Goal: Task Accomplishment & Management: Use online tool/utility

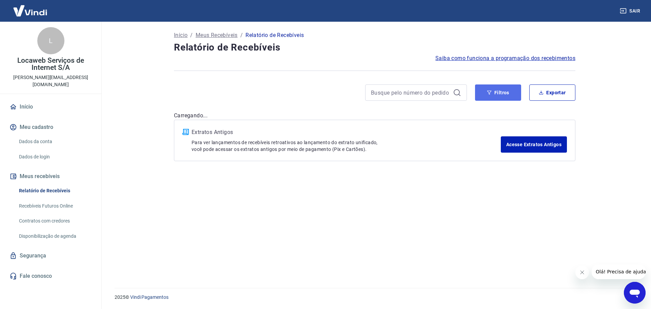
click at [500, 95] on button "Filtros" at bounding box center [498, 92] width 46 height 16
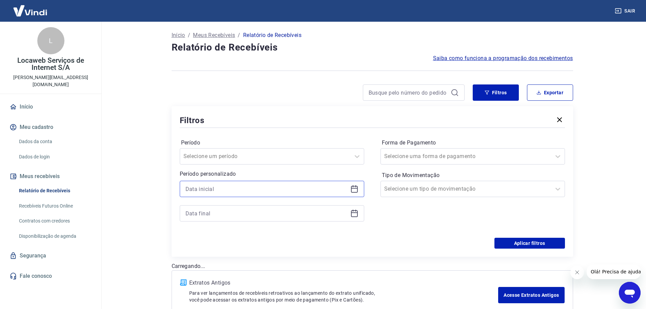
click at [204, 186] on input at bounding box center [266, 189] width 162 height 10
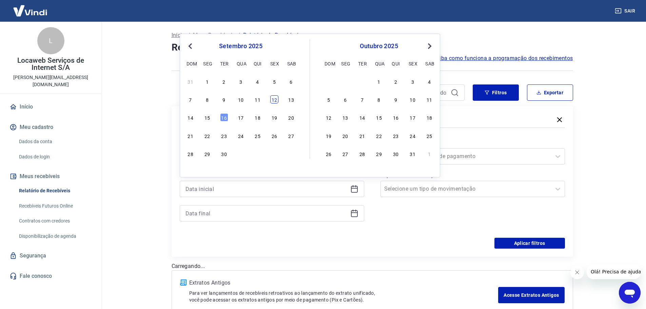
click at [273, 102] on div "12" at bounding box center [274, 99] width 8 height 8
type input "[DATE]"
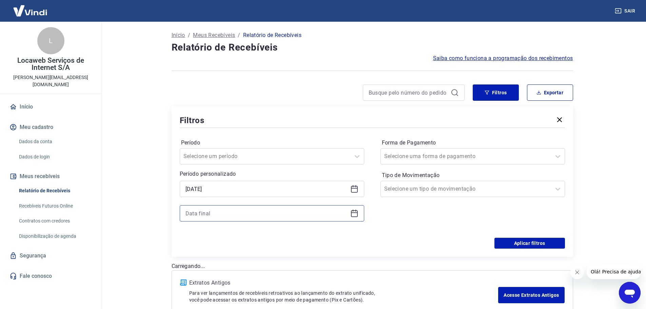
click at [209, 214] on input at bounding box center [266, 213] width 162 height 10
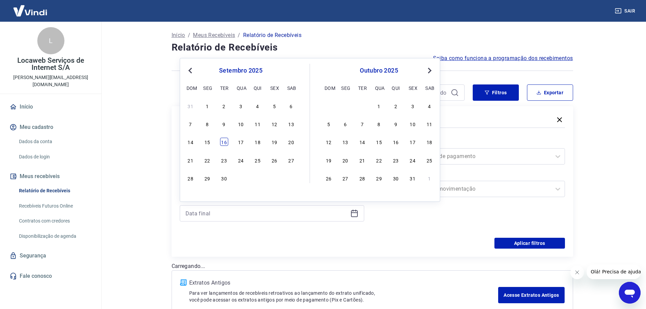
click at [224, 141] on div "16" at bounding box center [224, 142] width 8 height 8
type input "[DATE]"
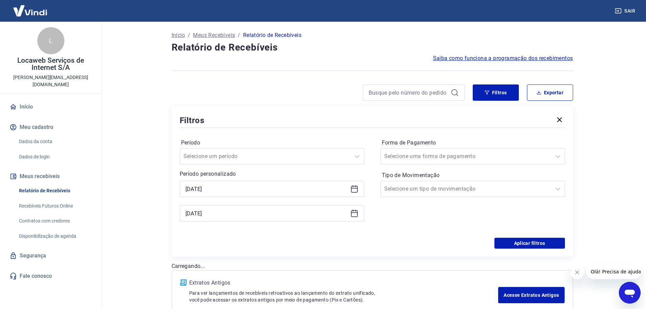
click at [418, 234] on div "Período Selecione um período Período personalizado Selected date: sexta-feira, …" at bounding box center [372, 183] width 385 height 109
click at [435, 155] on input "Forma de Pagamento" at bounding box center [418, 156] width 68 height 8
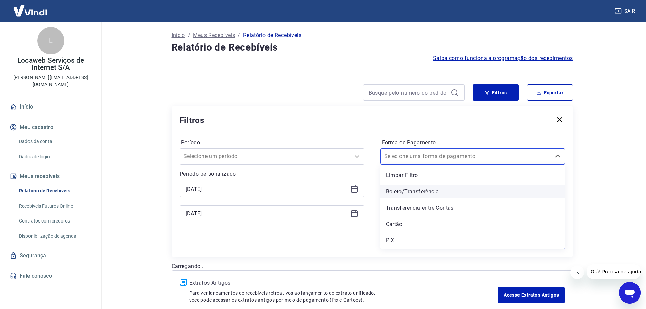
click at [412, 192] on div "Boleto/Transferência" at bounding box center [472, 192] width 184 height 14
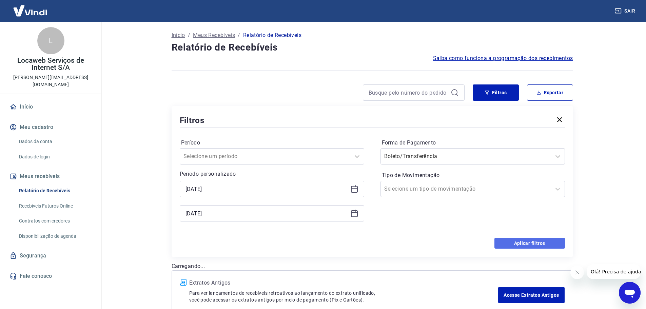
click at [507, 241] on button "Aplicar filtros" at bounding box center [529, 243] width 71 height 11
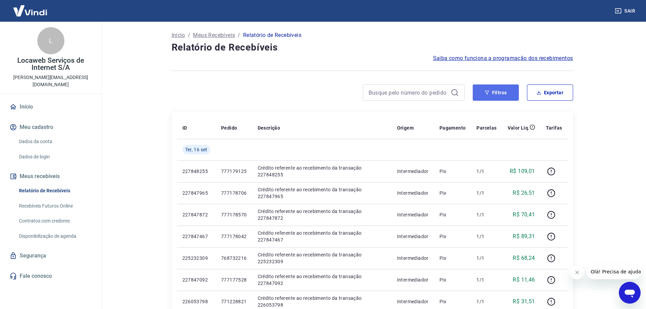
click at [498, 94] on button "Filtros" at bounding box center [496, 92] width 46 height 16
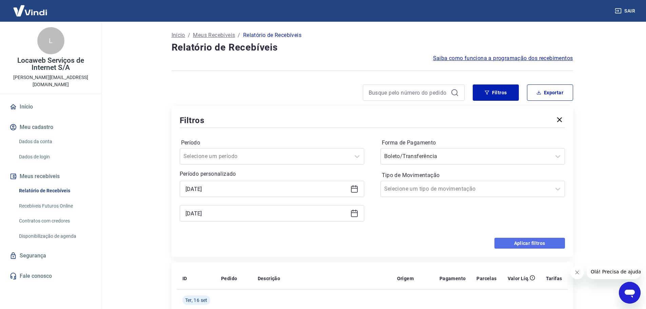
click at [525, 240] on button "Aplicar filtros" at bounding box center [529, 243] width 71 height 11
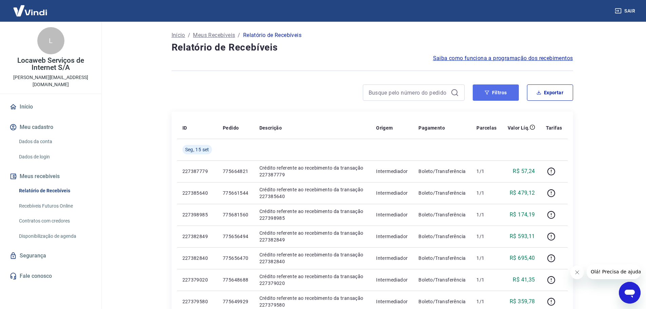
click at [503, 97] on button "Filtros" at bounding box center [496, 92] width 46 height 16
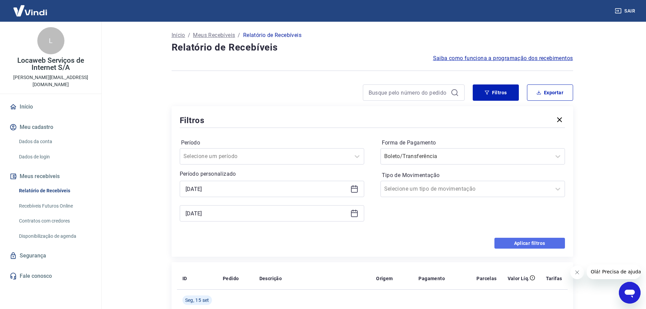
click at [534, 248] on button "Aplicar filtros" at bounding box center [529, 243] width 71 height 11
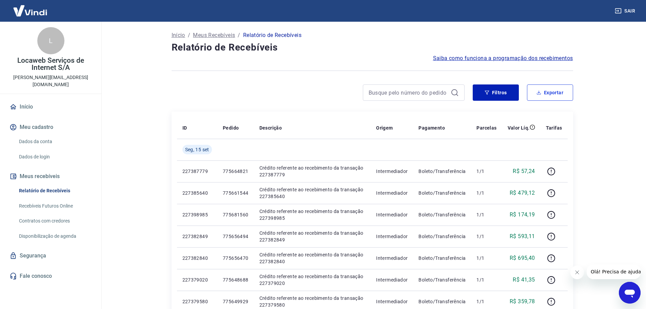
click at [549, 88] on button "Exportar" at bounding box center [550, 92] width 46 height 16
type input "[DATE]"
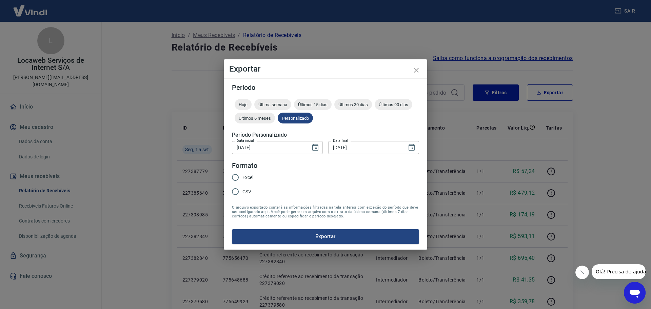
click at [236, 178] on input "Excel" at bounding box center [235, 177] width 14 height 14
radio input "true"
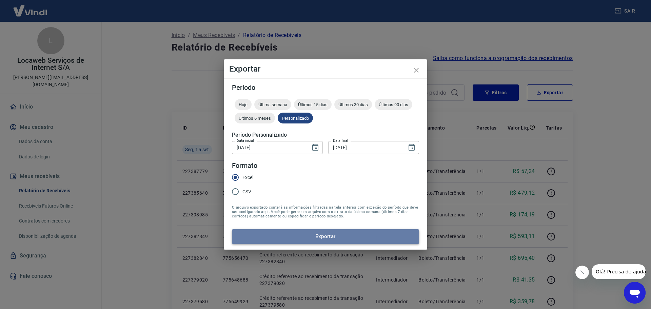
click at [301, 234] on button "Exportar" at bounding box center [325, 236] width 187 height 14
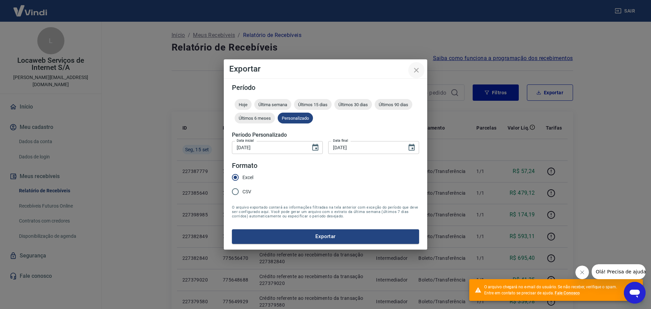
click at [416, 71] on icon "close" at bounding box center [416, 70] width 8 height 8
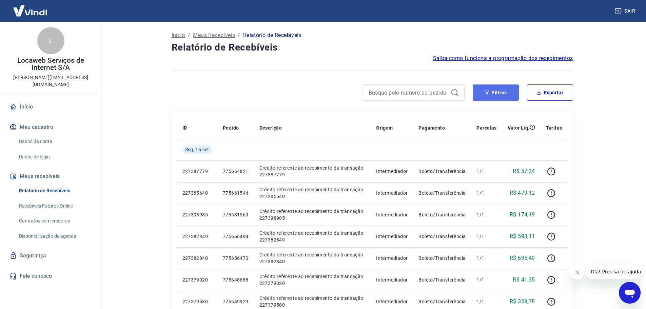
click at [499, 97] on button "Filtros" at bounding box center [496, 92] width 46 height 16
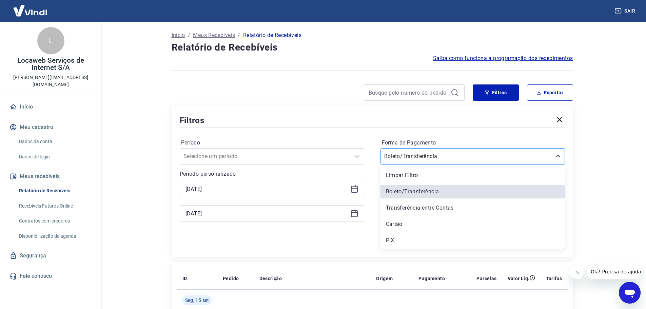
click at [425, 157] on input "Forma de Pagamento" at bounding box center [418, 156] width 68 height 8
click at [404, 244] on div "PIX" at bounding box center [472, 241] width 184 height 14
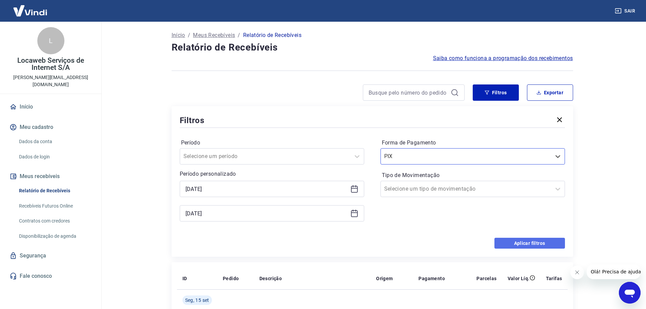
click at [508, 242] on button "Aplicar filtros" at bounding box center [529, 243] width 71 height 11
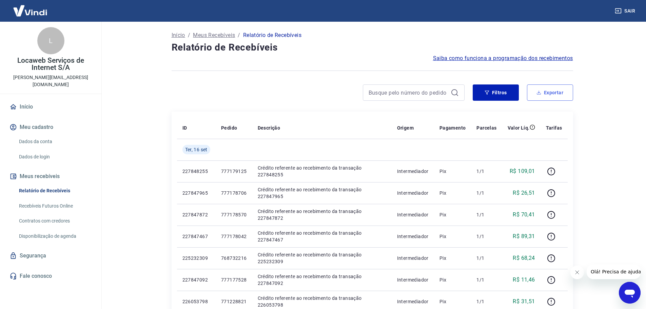
click at [556, 93] on button "Exportar" at bounding box center [550, 92] width 46 height 16
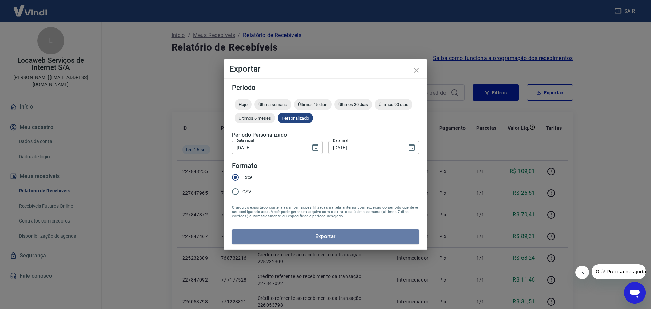
click at [352, 236] on button "Exportar" at bounding box center [325, 236] width 187 height 14
